Goal: Subscribe to service/newsletter

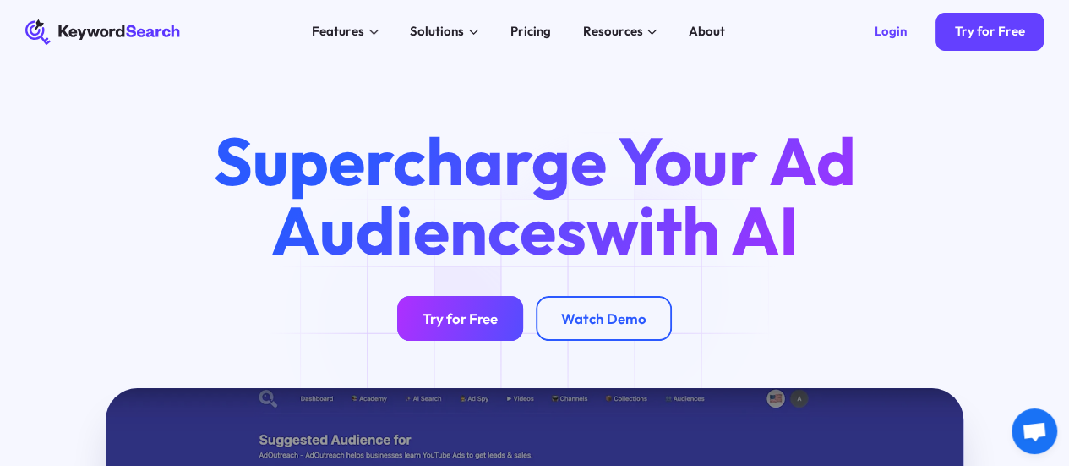
click at [438, 324] on link "Try for Free" at bounding box center [460, 318] width 126 height 45
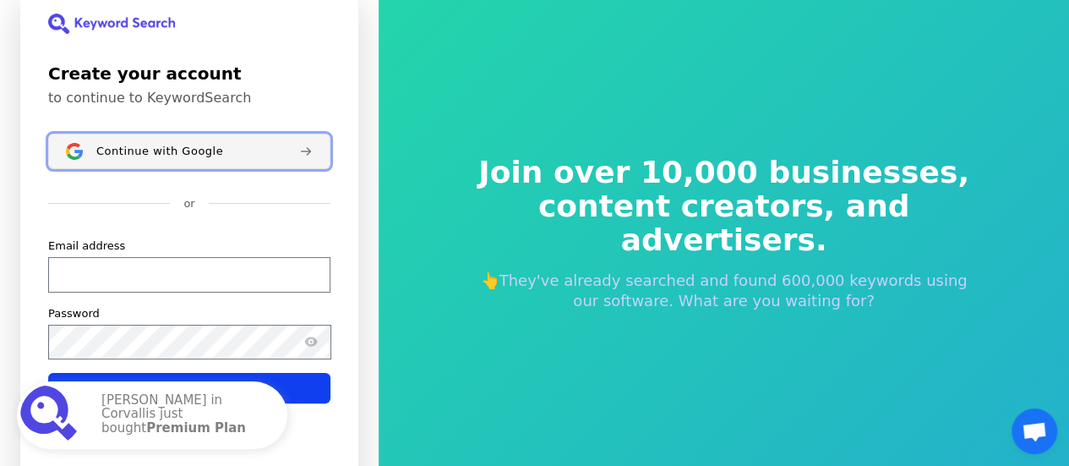
click at [215, 161] on button "Continue with Google" at bounding box center [189, 151] width 282 height 35
